Goal: Task Accomplishment & Management: Manage account settings

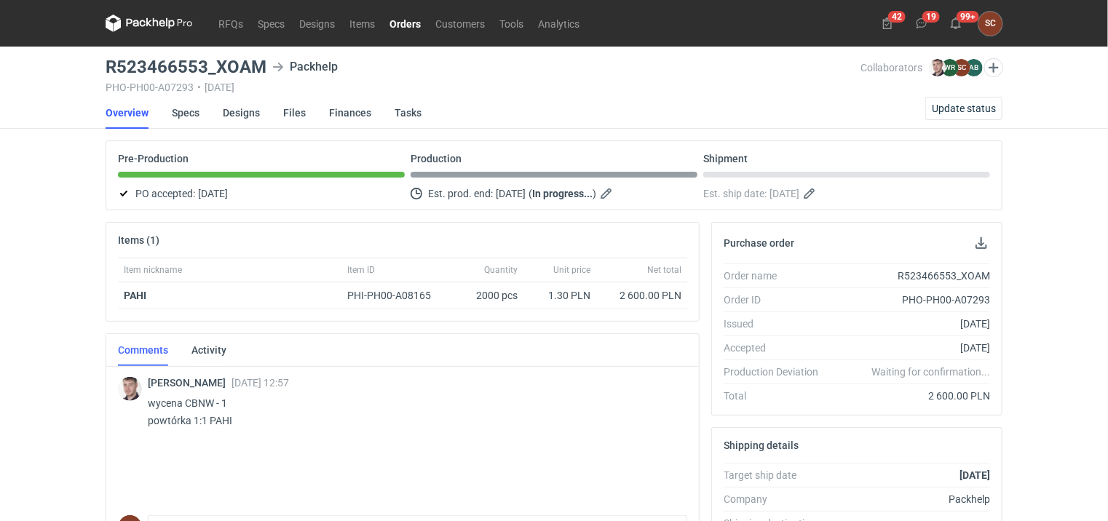
click at [421, 23] on link "Orders" at bounding box center [405, 23] width 46 height 17
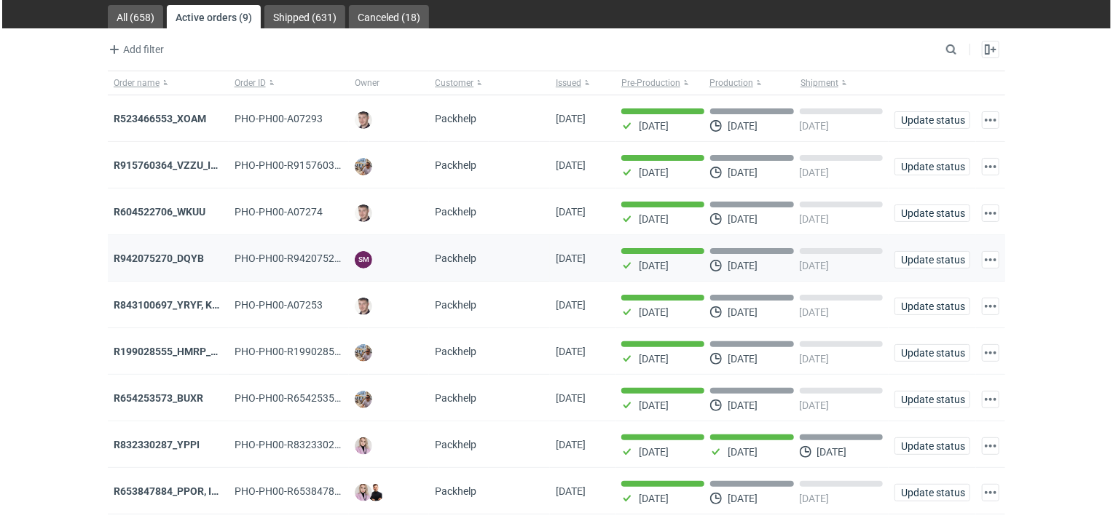
scroll to position [79, 0]
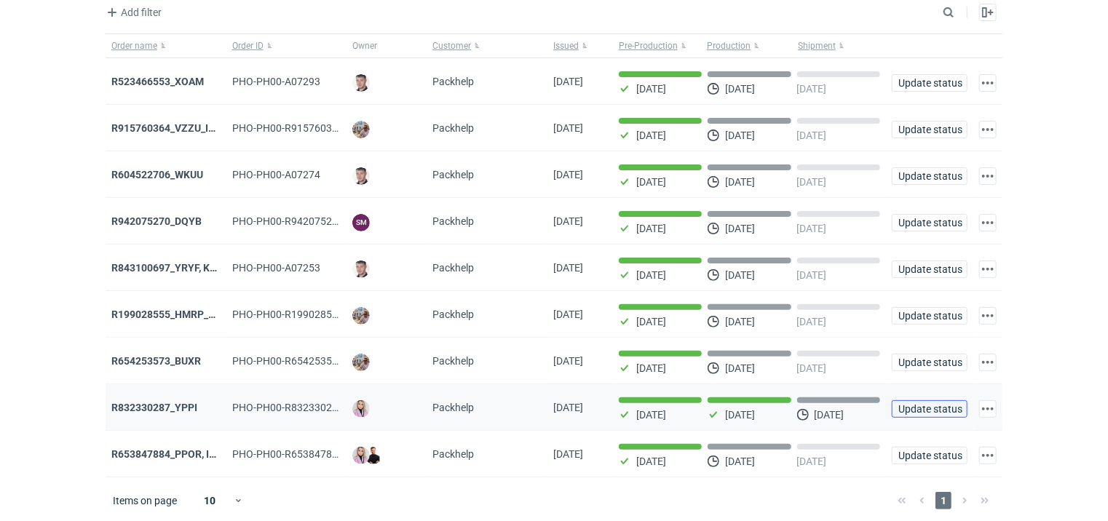
click at [936, 408] on span "Update status" at bounding box center [930, 409] width 63 height 10
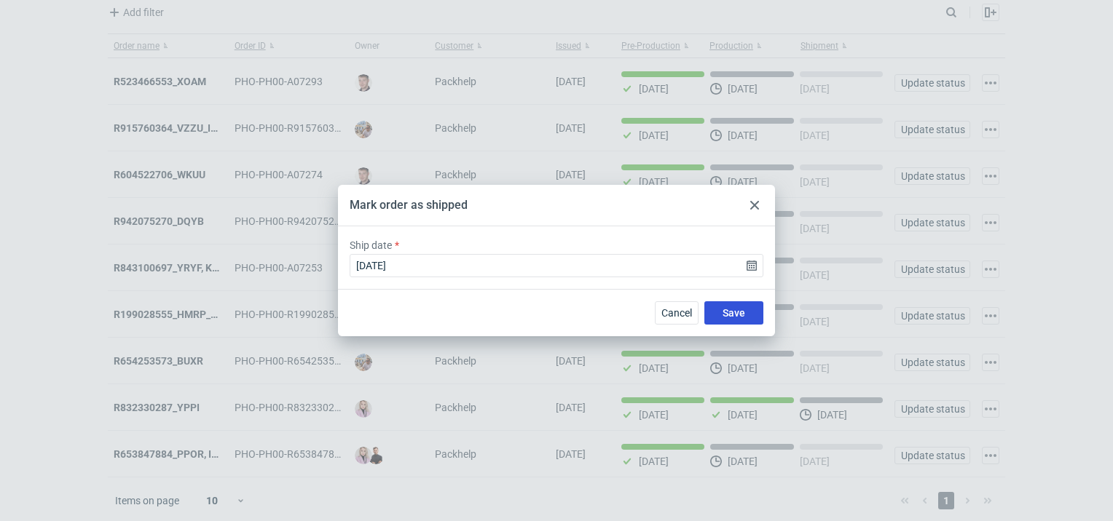
click at [752, 310] on button "Save" at bounding box center [733, 313] width 59 height 23
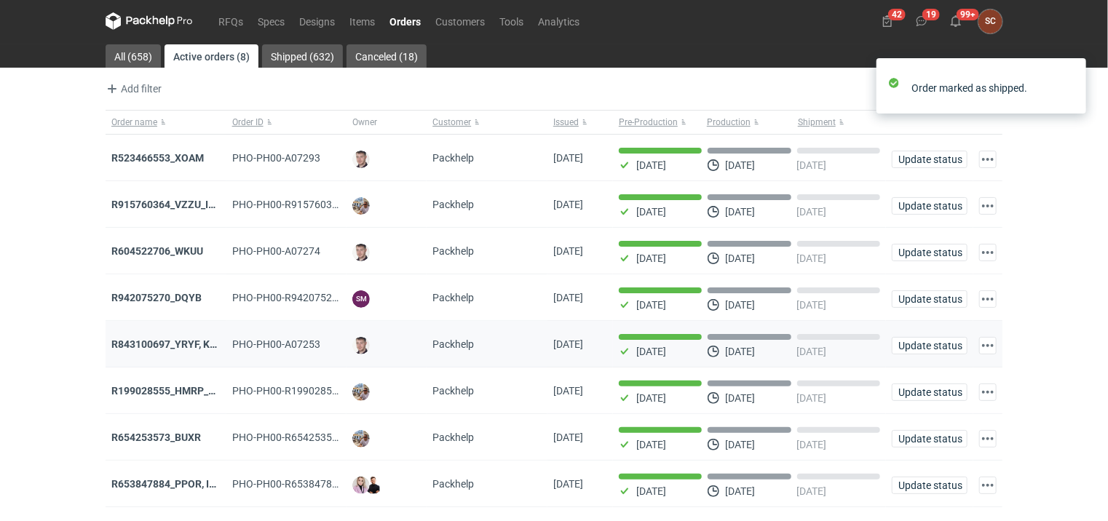
scroll to position [32, 0]
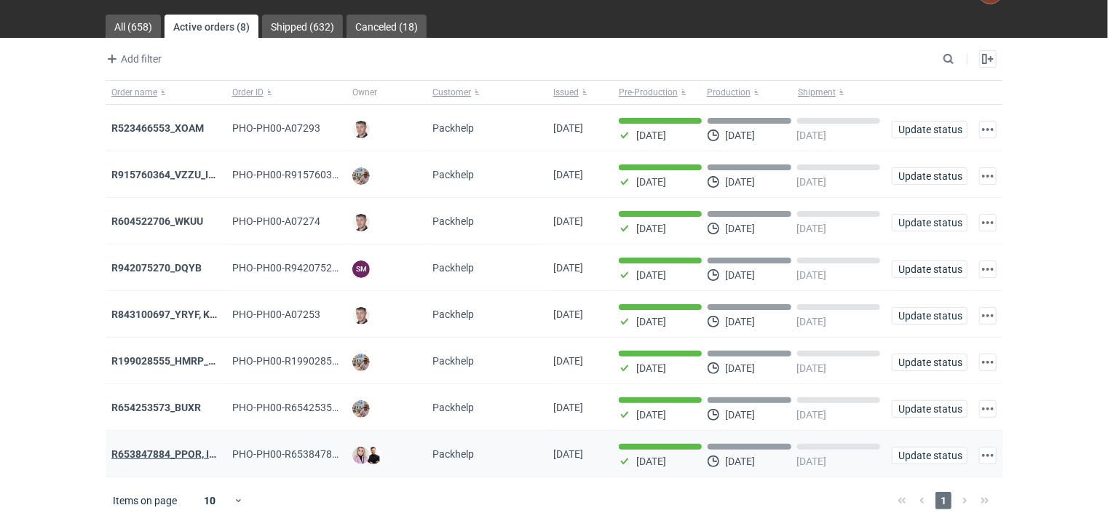
click at [178, 452] on strong "R653847884_PPOR, IDRT, RRRT" at bounding box center [184, 455] width 146 height 12
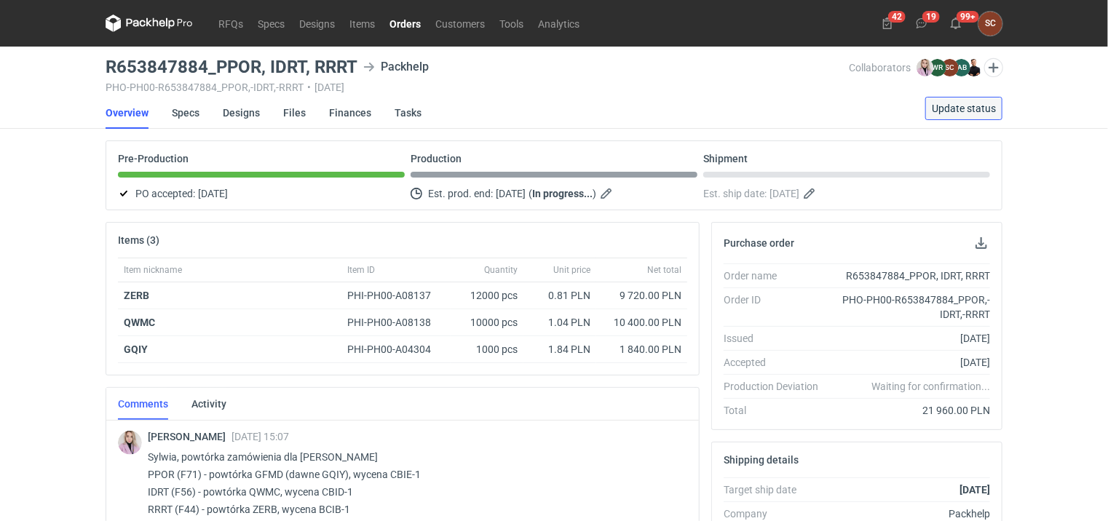
click at [948, 110] on span "Update status" at bounding box center [964, 108] width 64 height 10
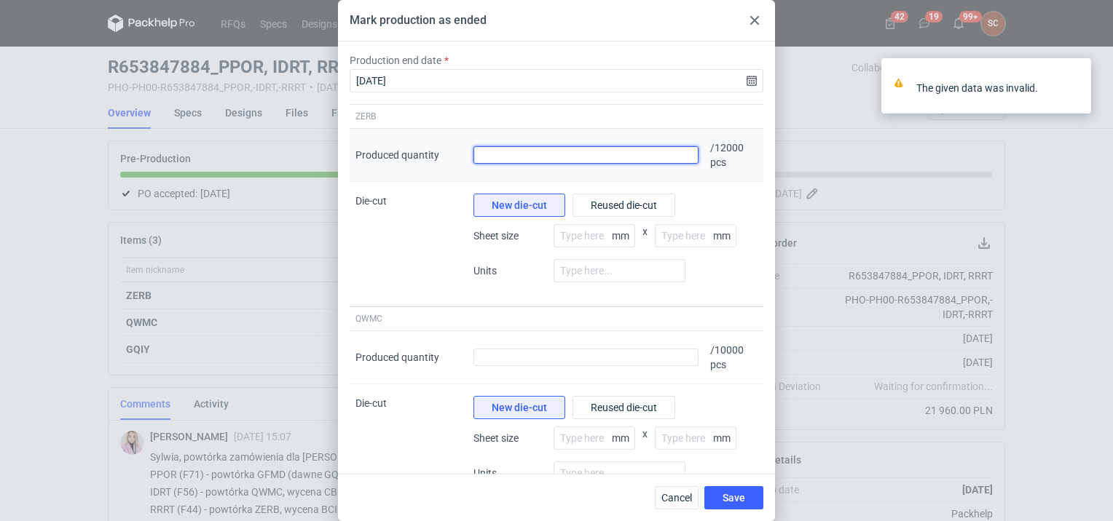
click at [548, 157] on input "Produced quantity" at bounding box center [585, 154] width 225 height 17
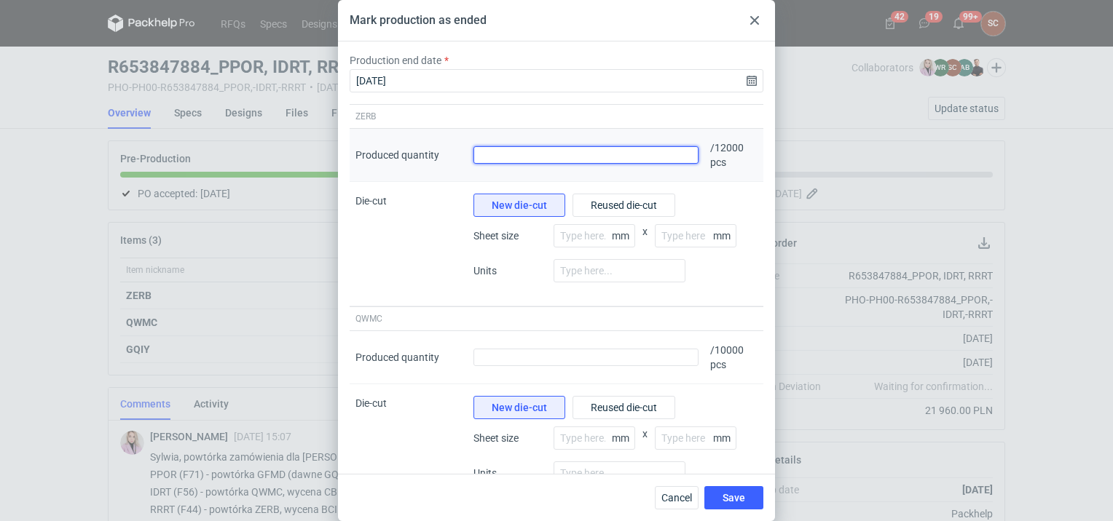
click at [498, 156] on input "Produced quantity" at bounding box center [585, 154] width 225 height 17
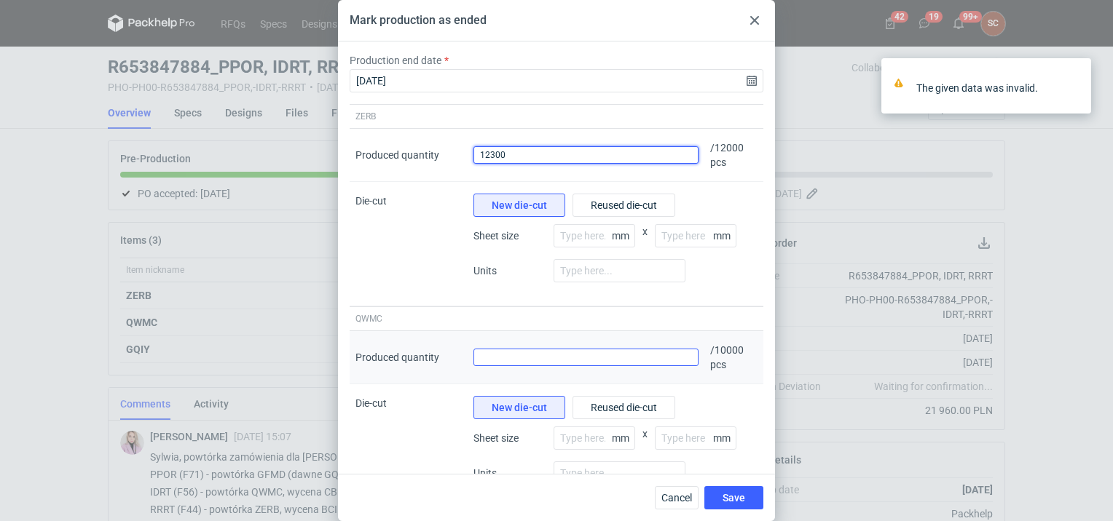
type input "12300"
click at [532, 363] on input "Produced quantity" at bounding box center [585, 357] width 225 height 17
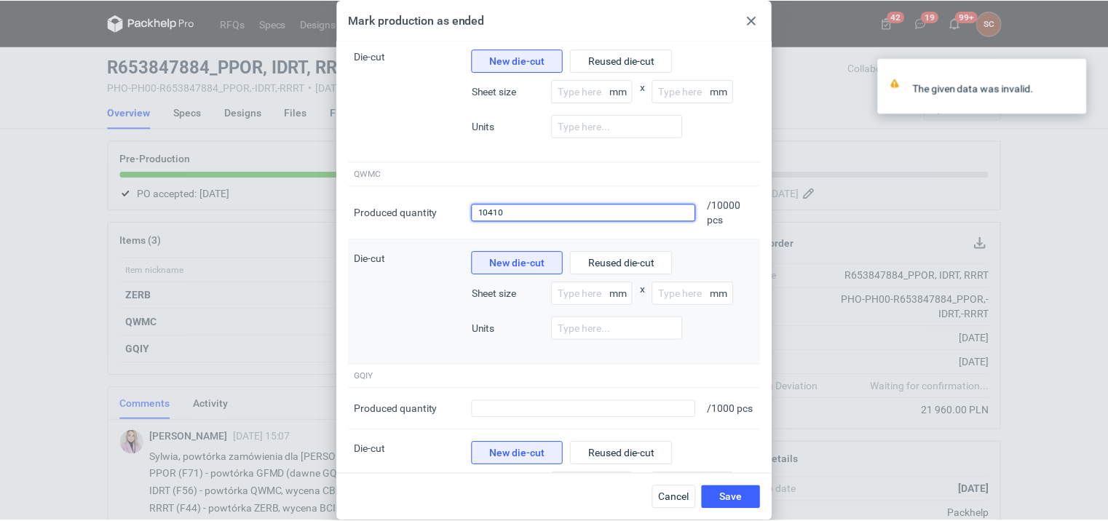
scroll to position [146, 0]
type input "10410"
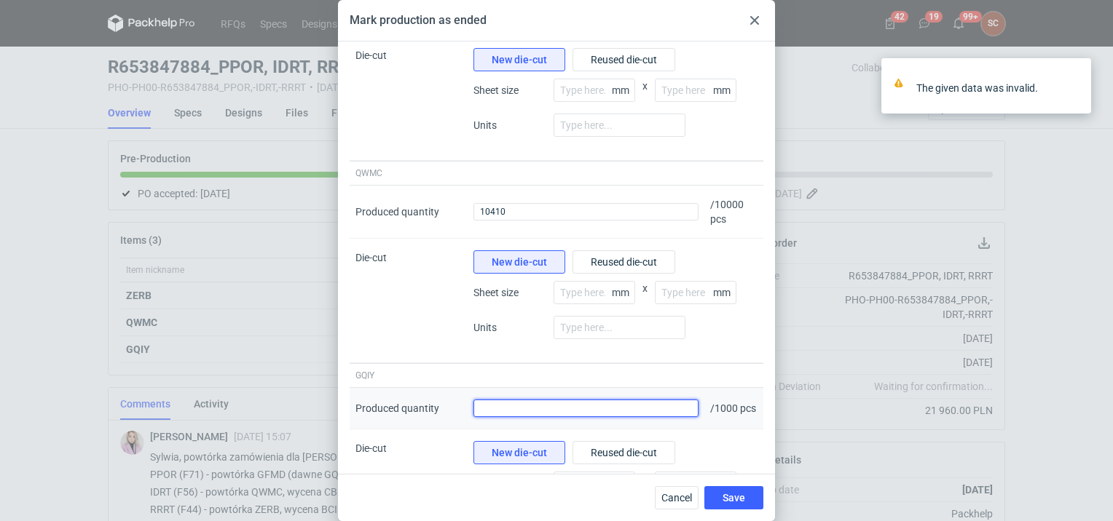
click at [539, 413] on input "Produced quantity" at bounding box center [585, 408] width 225 height 17
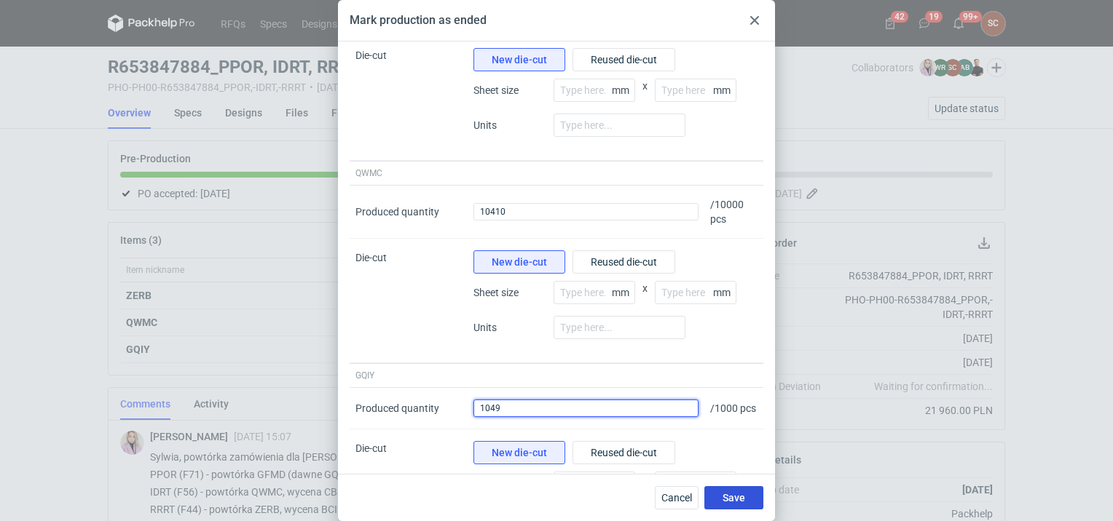
type input "1049"
click at [709, 495] on button "Save" at bounding box center [733, 498] width 59 height 23
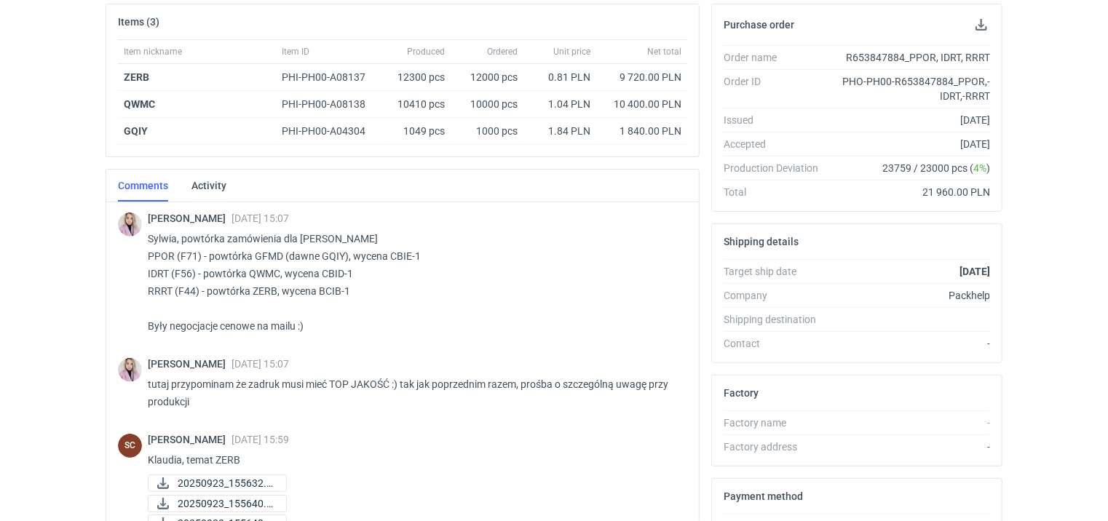
scroll to position [0, 0]
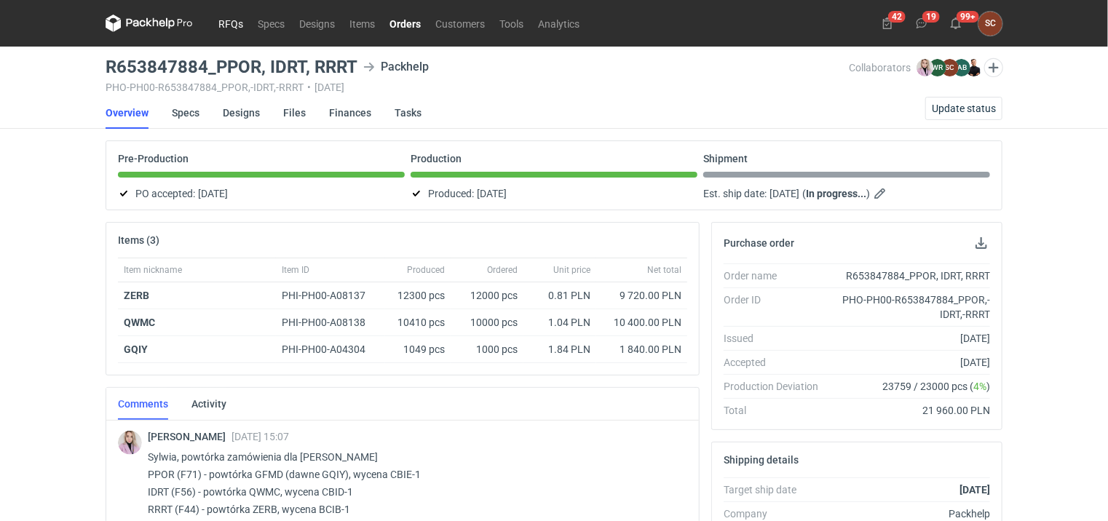
click at [237, 26] on link "RFQs" at bounding box center [230, 23] width 39 height 17
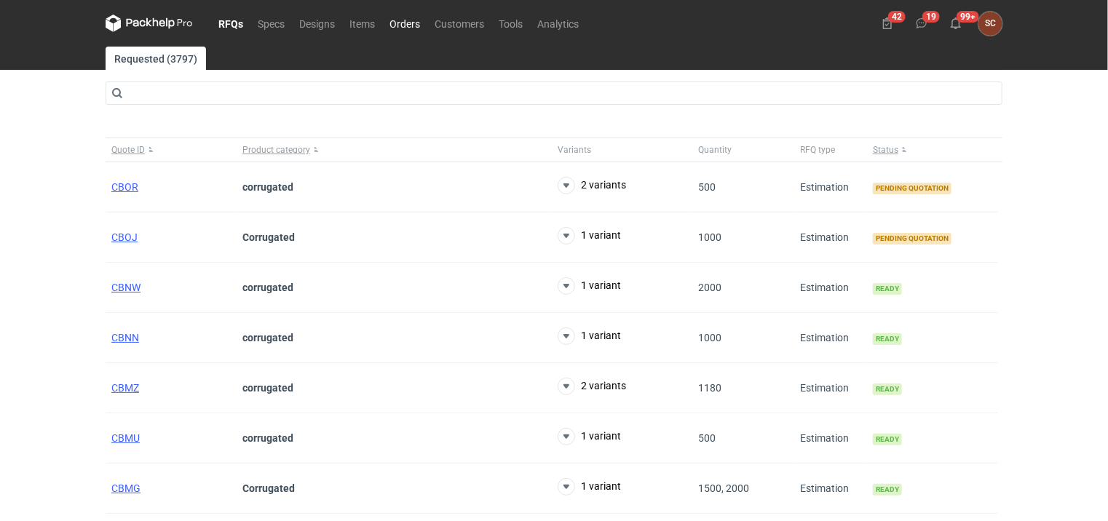
click at [415, 23] on link "Orders" at bounding box center [404, 23] width 45 height 17
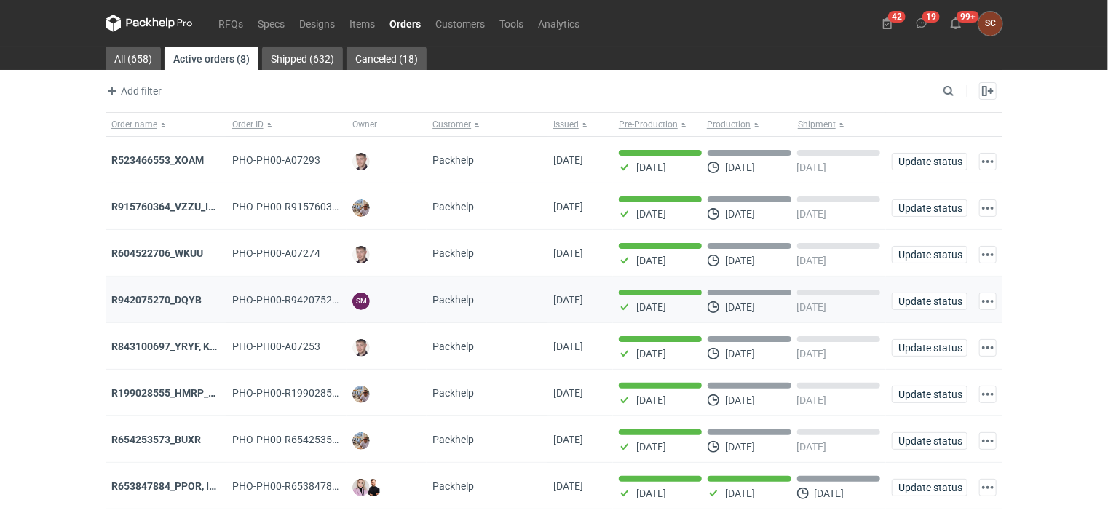
scroll to position [32, 0]
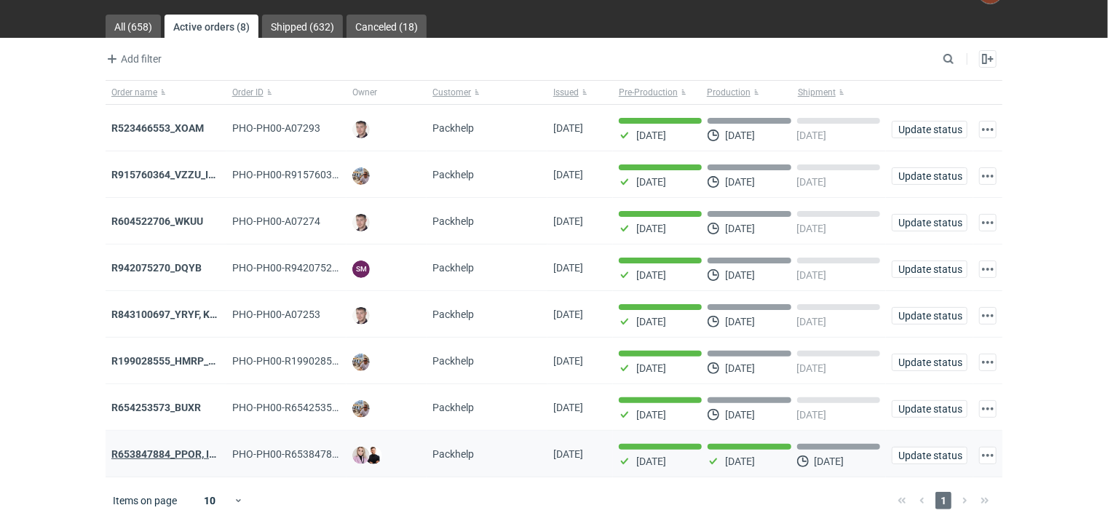
click at [184, 450] on strong "R653847884_PPOR, IDRT, RRRT" at bounding box center [184, 455] width 146 height 12
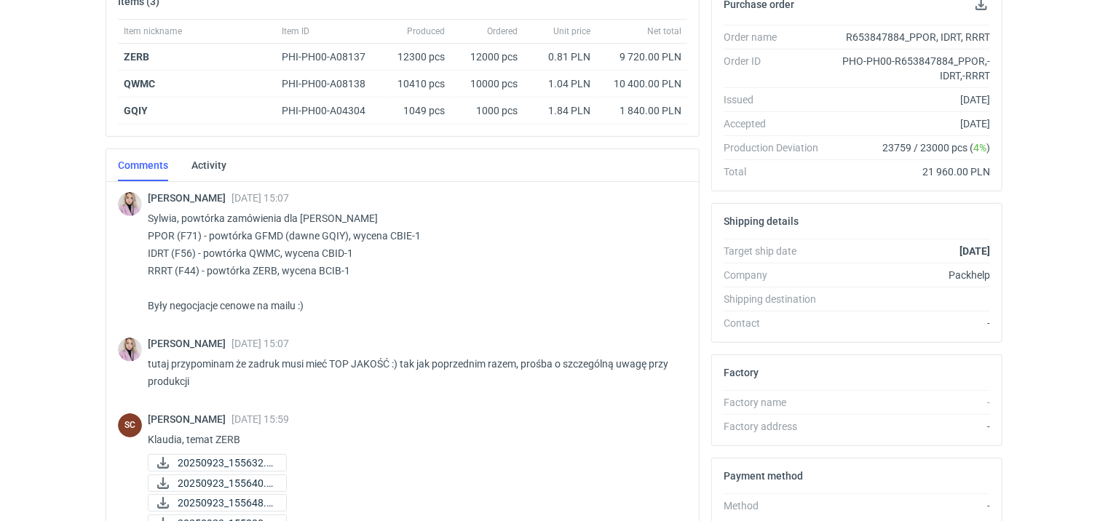
click at [453, 236] on p "Sylwia, powtórka zamówienia dla [PERSON_NAME] PPOR (F71) - powtórka GFMD (dawne…" at bounding box center [412, 262] width 528 height 105
